Goal: Check status

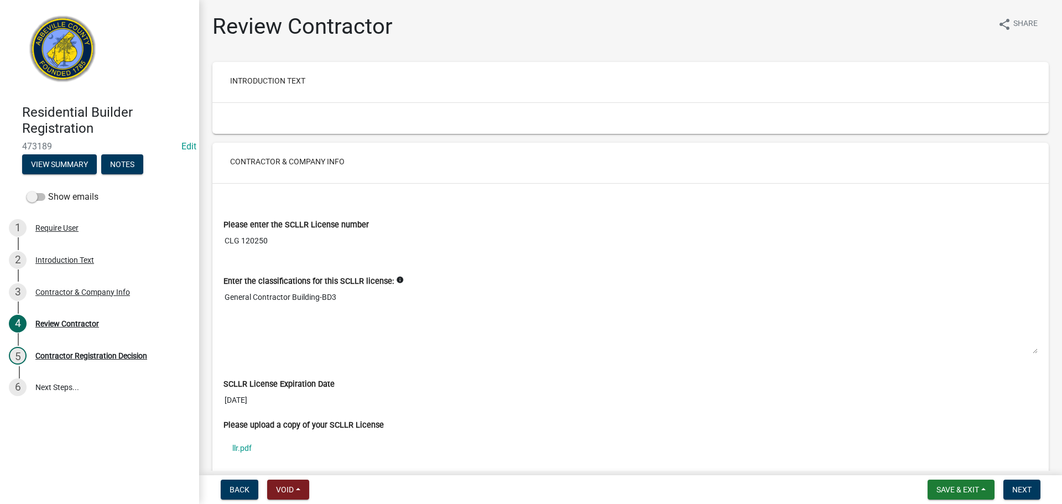
drag, startPoint x: 240, startPoint y: 239, endPoint x: 276, endPoint y: 239, distance: 36.0
click at [276, 239] on input "CLG 120250" at bounding box center [630, 241] width 814 height 20
click at [1036, 490] on button "Next" at bounding box center [1021, 490] width 37 height 20
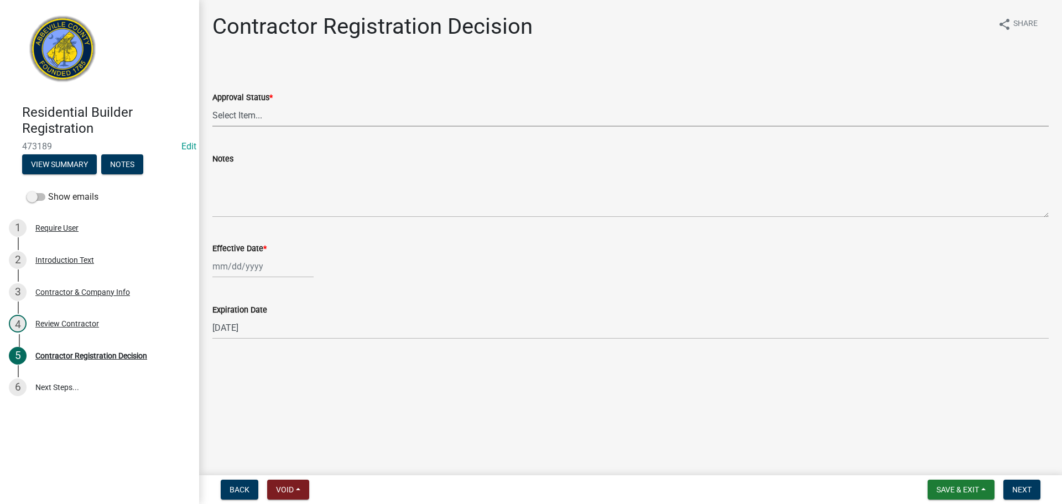
click at [306, 118] on select "Select Item... Approved Denied" at bounding box center [630, 115] width 836 height 23
click at [212, 104] on select "Select Item... Approved Denied" at bounding box center [630, 115] width 836 height 23
select select "837b7055-d3db-4d15-b4df-1494e3e58637"
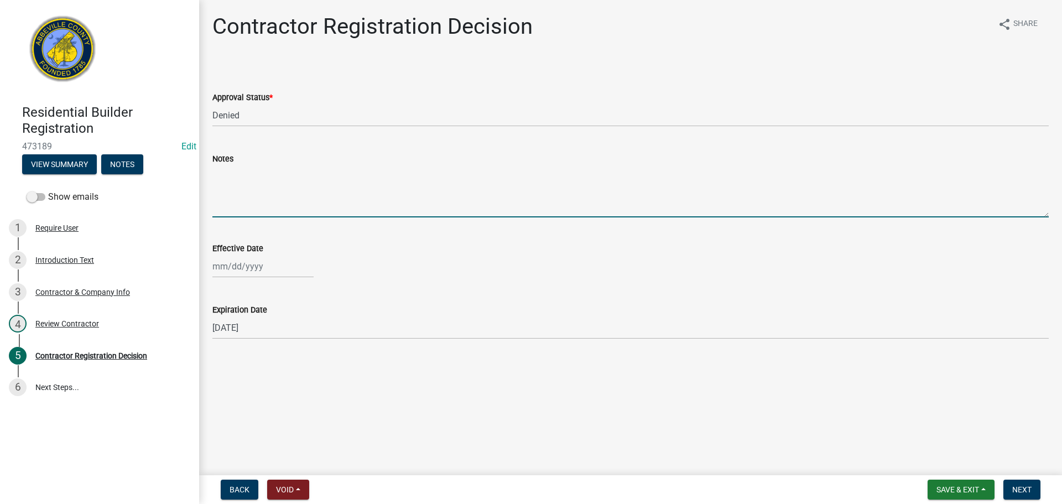
click at [253, 205] on textarea "Notes" at bounding box center [630, 191] width 836 height 52
click at [301, 170] on textarea "please register under commercial General Contractor" at bounding box center [630, 191] width 836 height 52
type textarea "please register under Commercial General Contractor"
click at [1020, 485] on span "Next" at bounding box center [1021, 489] width 19 height 9
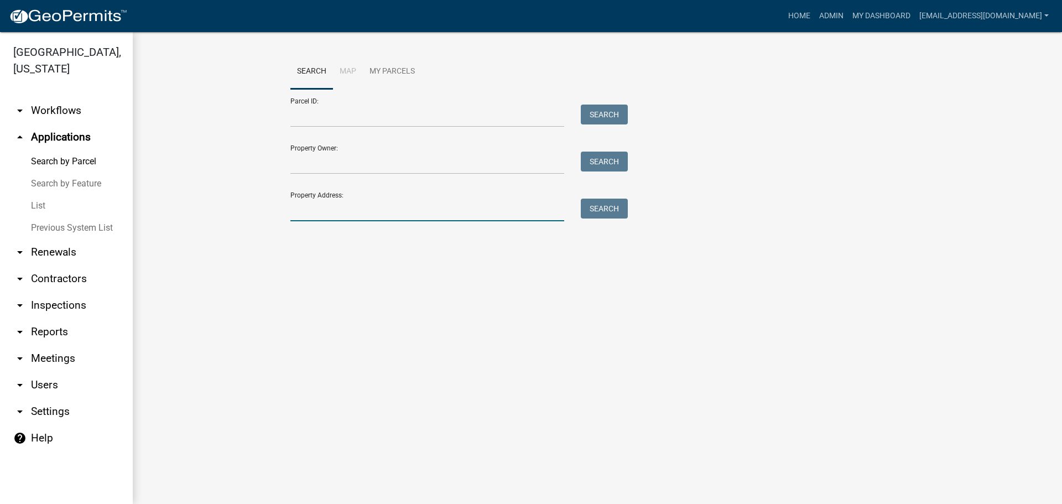
click at [336, 206] on input "Property Address:" at bounding box center [427, 210] width 274 height 23
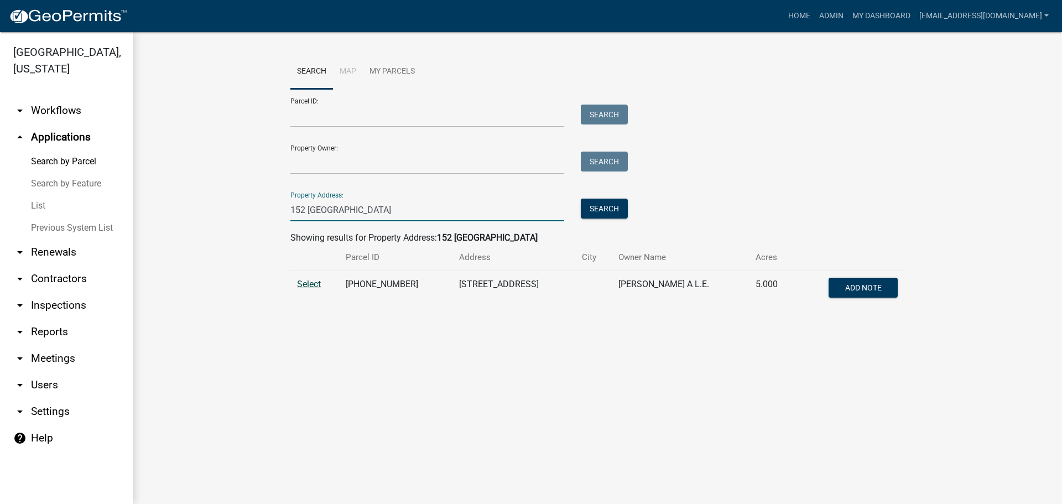
type input "152 smyrna"
click at [307, 284] on span "Select" at bounding box center [309, 284] width 24 height 11
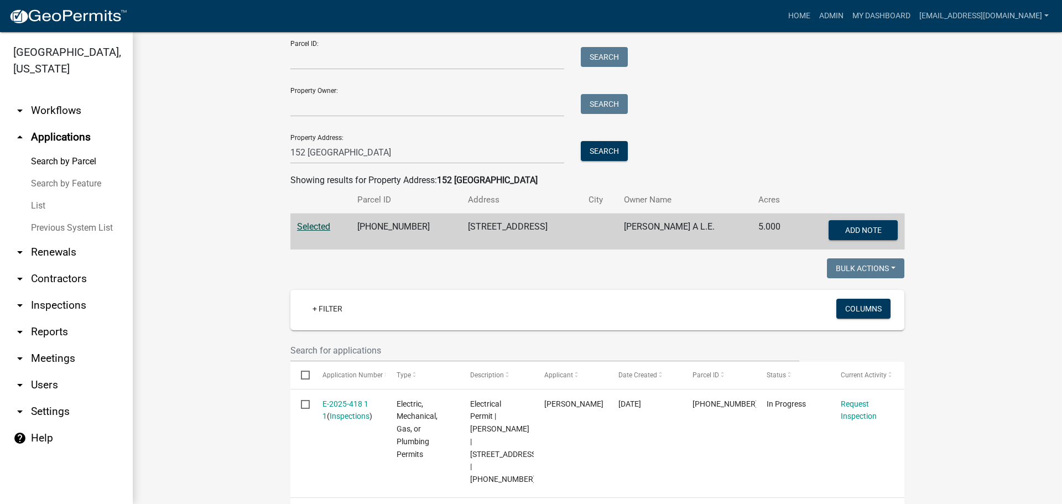
scroll to position [221, 0]
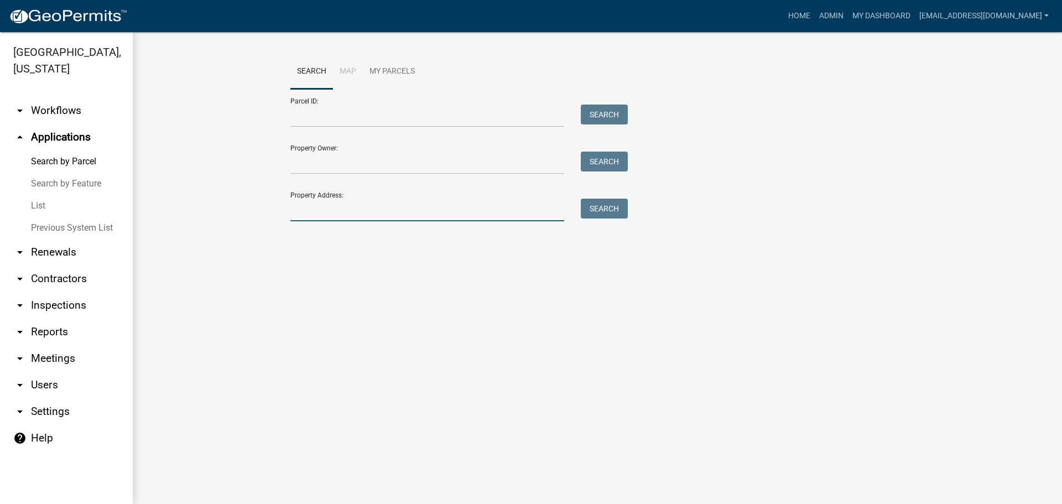
click at [325, 213] on input "Property Address:" at bounding box center [427, 210] width 274 height 23
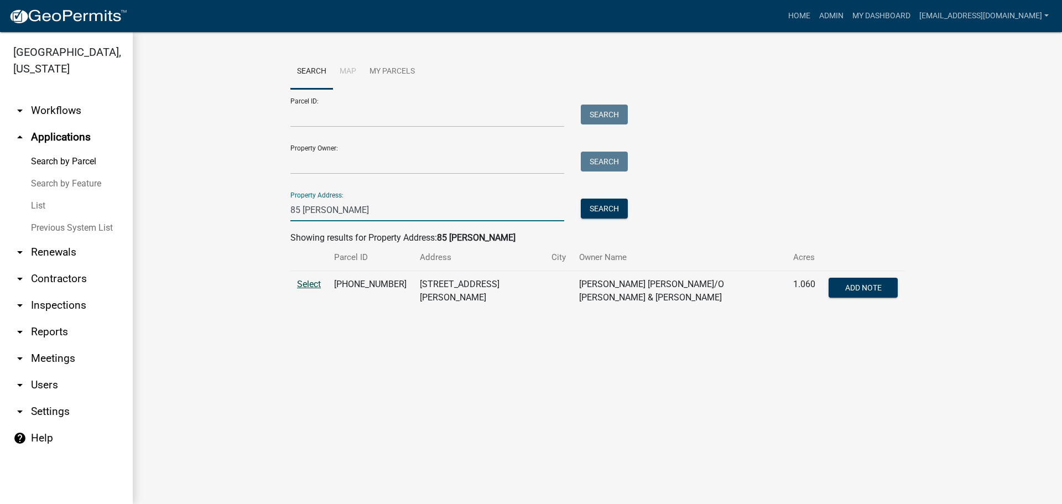
type input "85 [PERSON_NAME]"
click at [315, 283] on span "Select" at bounding box center [309, 284] width 24 height 11
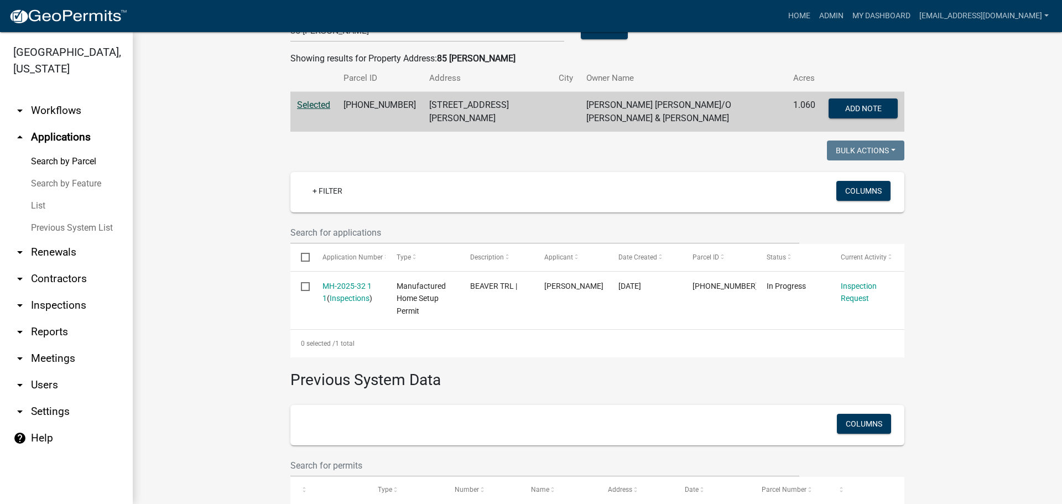
scroll to position [221, 0]
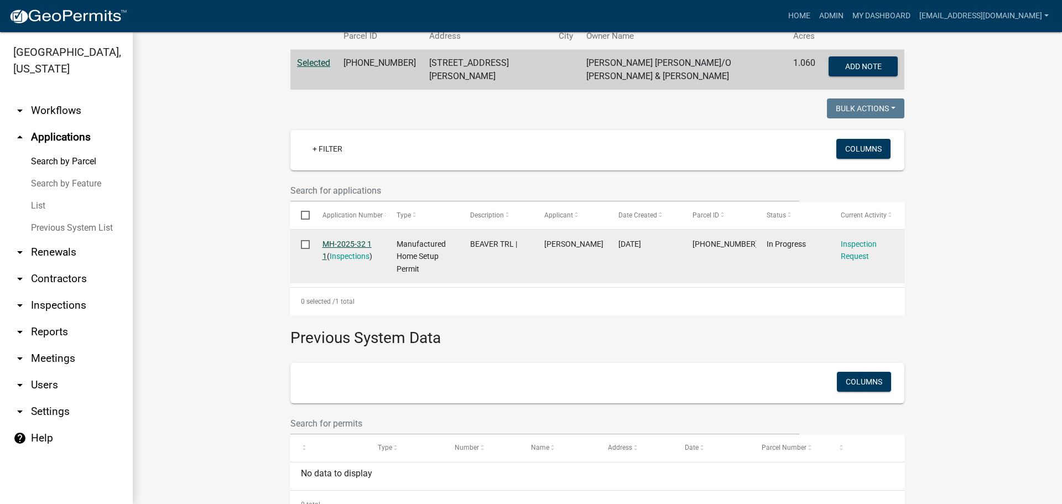
click at [347, 239] on link "MH-2025-32 1 1" at bounding box center [346, 250] width 49 height 22
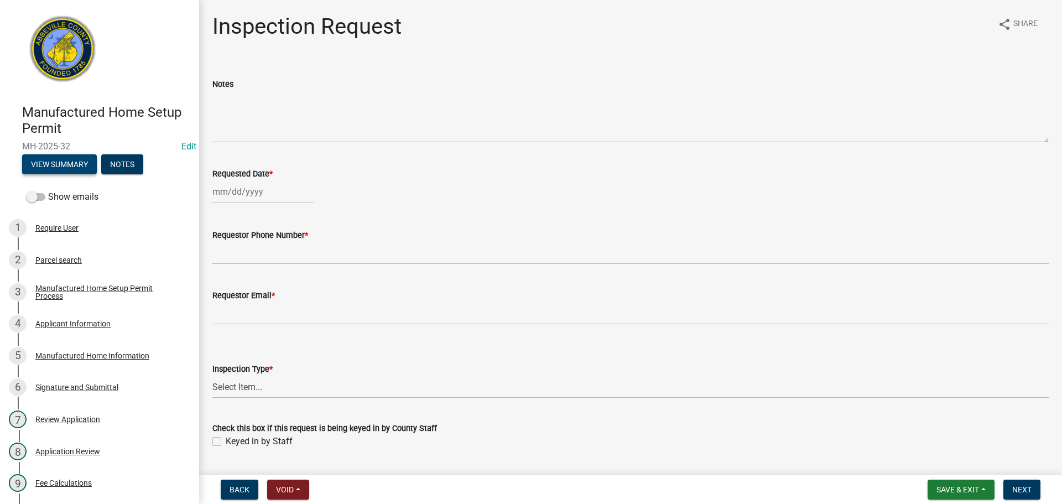
click at [58, 160] on button "View Summary" at bounding box center [59, 164] width 75 height 20
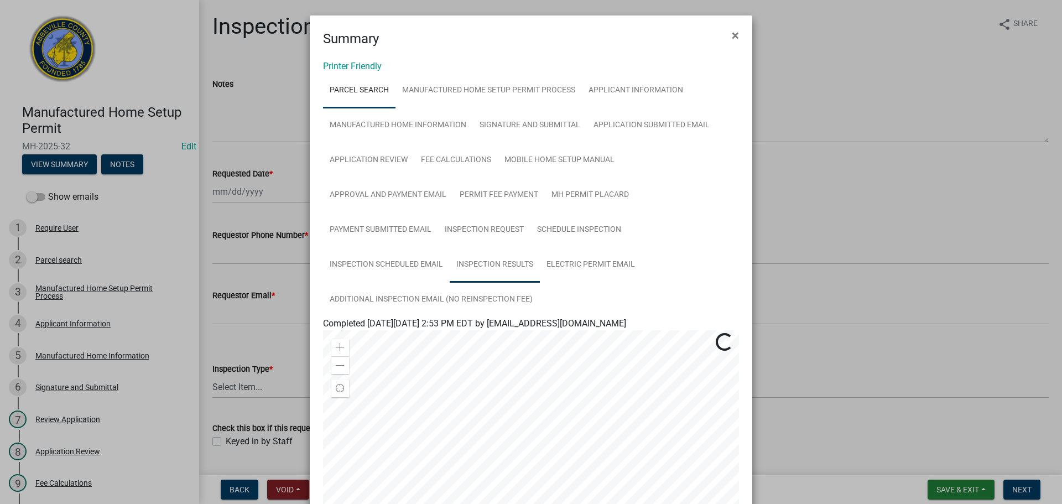
click at [501, 268] on link "Inspection Results" at bounding box center [495, 264] width 90 height 35
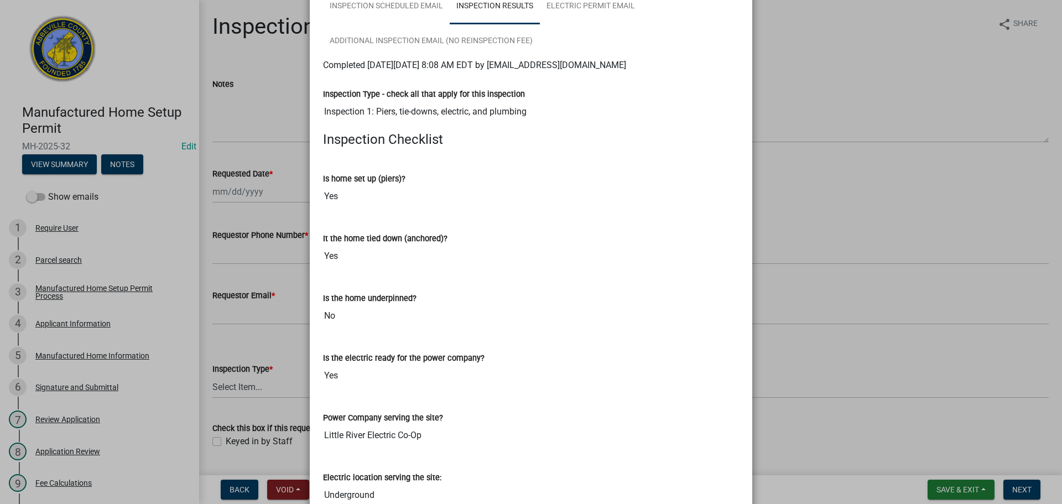
scroll to position [442, 0]
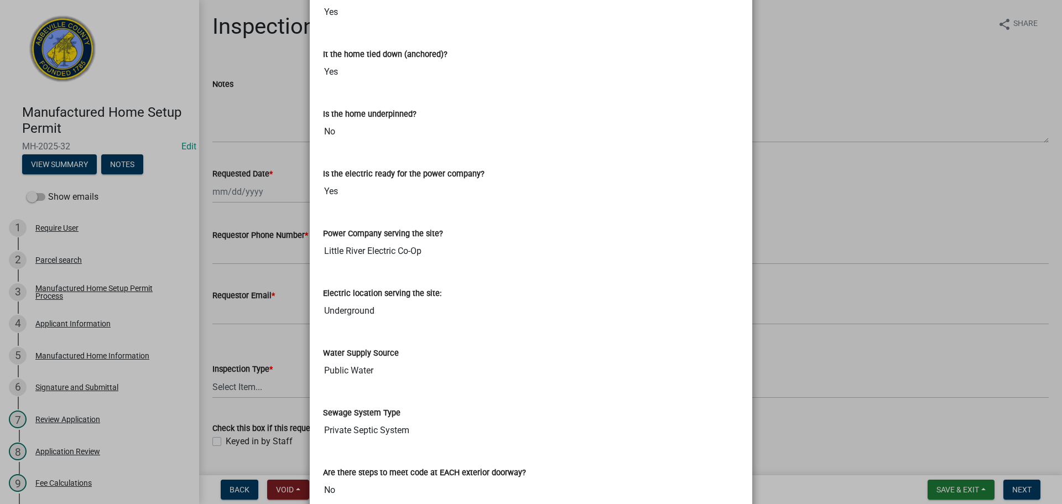
click at [831, 67] on ngb-modal-window "Summary × Printer Friendly Parcel search Manufactured Home Setup Permit Process…" at bounding box center [531, 252] width 1062 height 504
